Goal: Navigation & Orientation: Find specific page/section

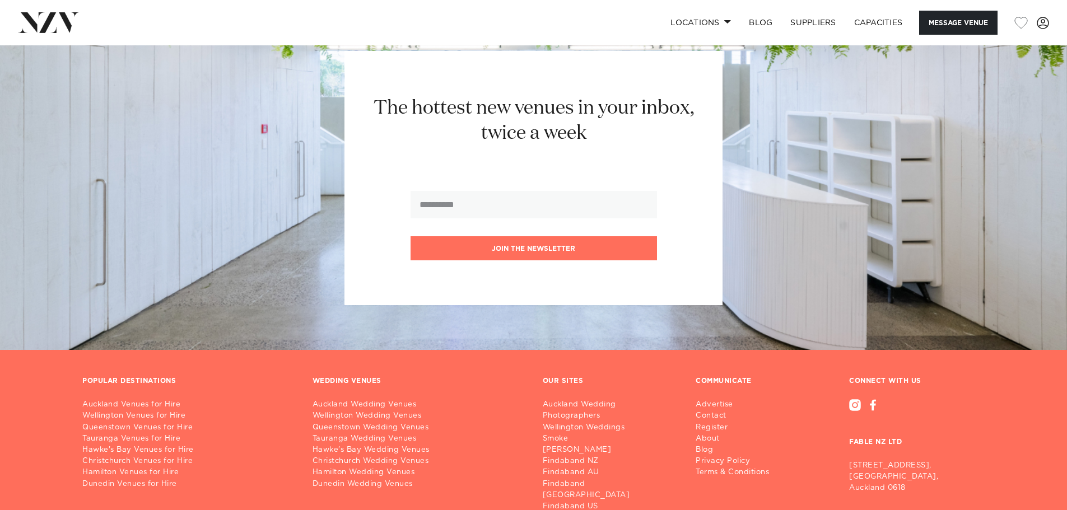
scroll to position [2408, 0]
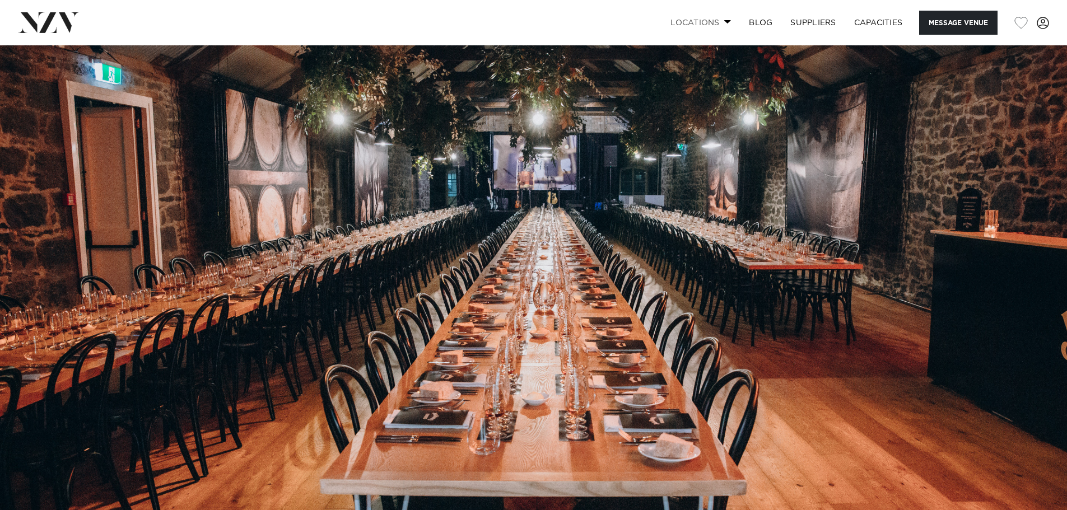
click at [707, 21] on link "Locations" at bounding box center [700, 23] width 78 height 24
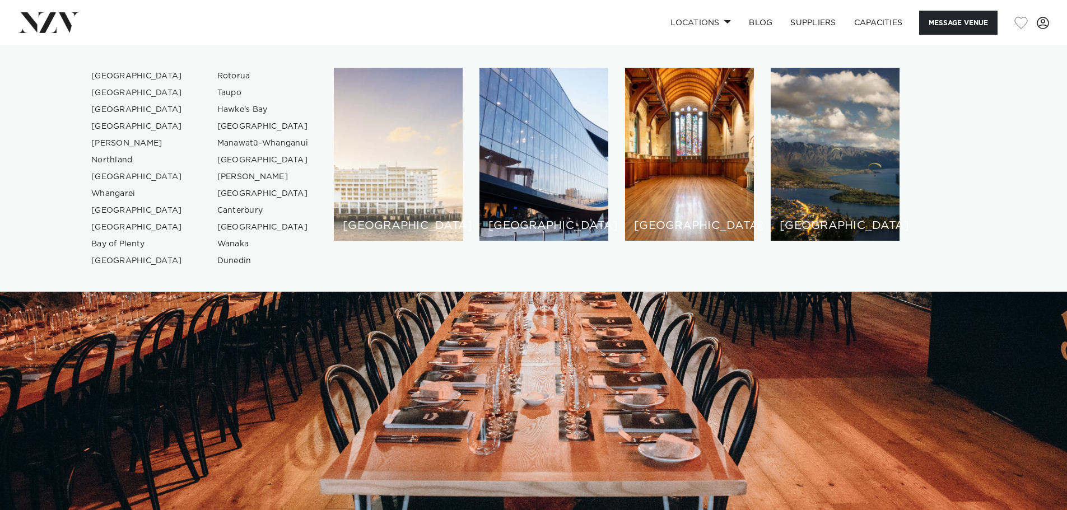
click at [367, 182] on div "[GEOGRAPHIC_DATA]" at bounding box center [398, 154] width 129 height 173
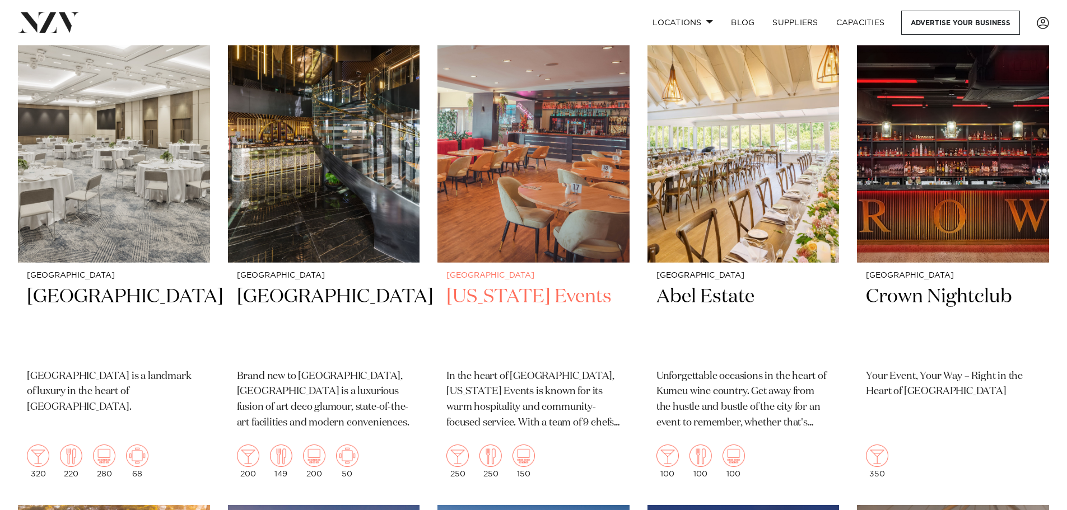
scroll to position [504, 0]
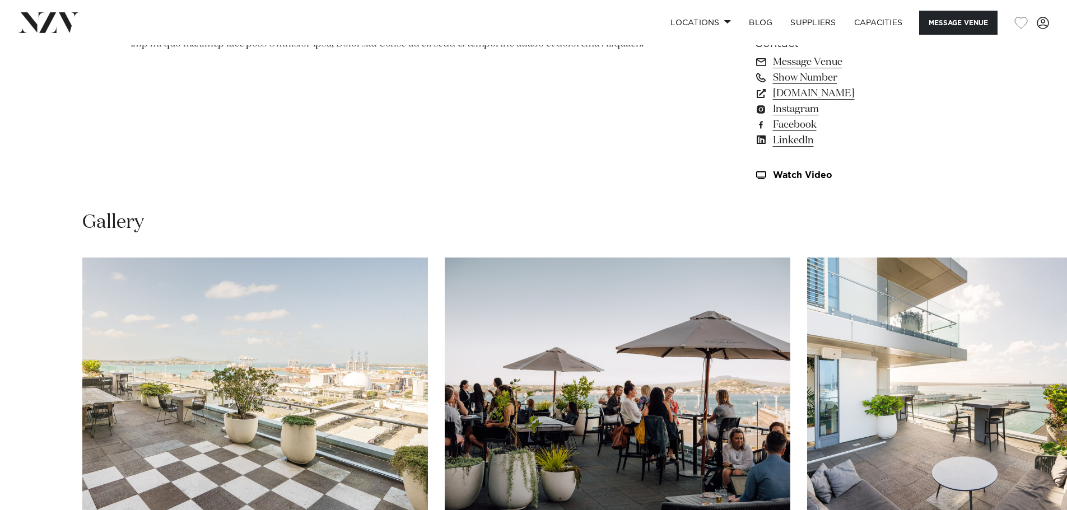
scroll to position [840, 0]
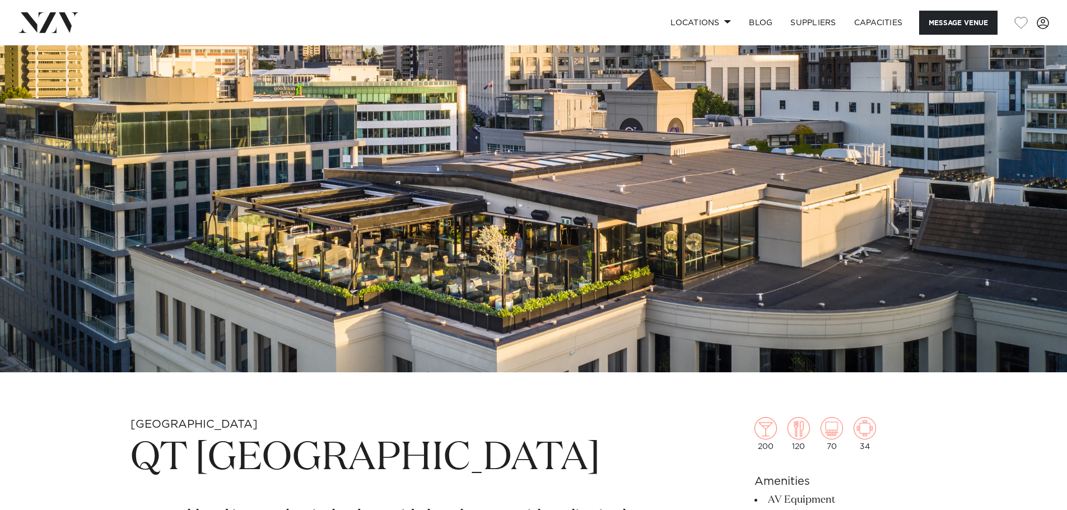
scroll to position [168, 0]
